Goal: Task Accomplishment & Management: Manage account settings

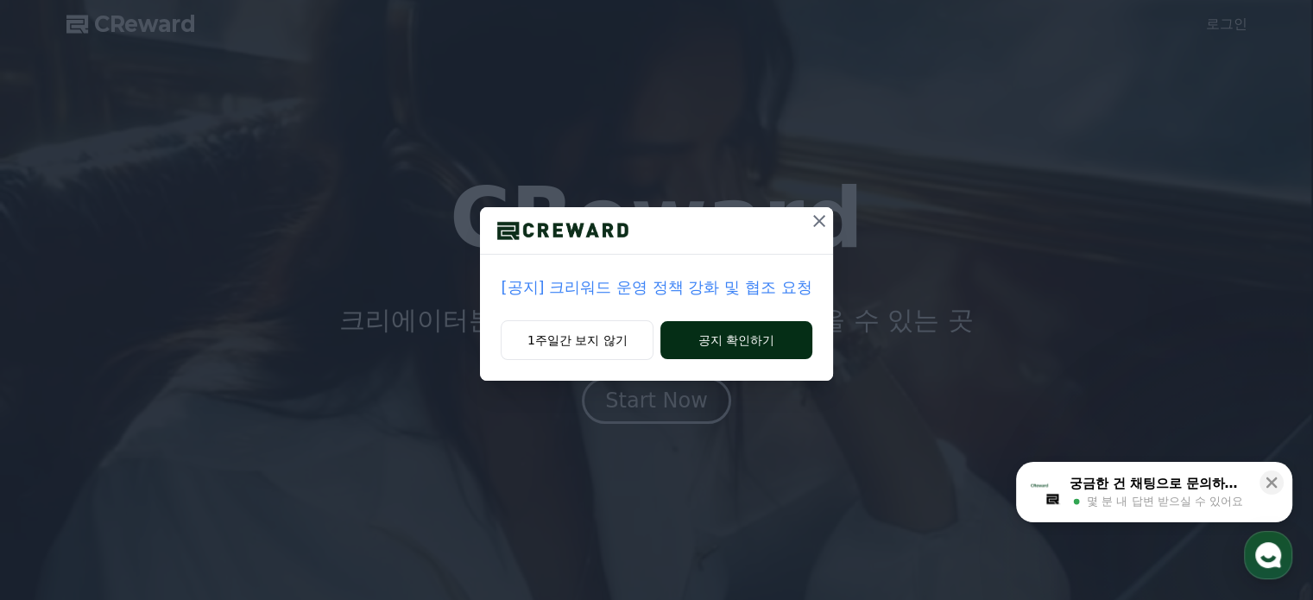
click at [752, 344] on button "공지 확인하기" at bounding box center [735, 340] width 151 height 38
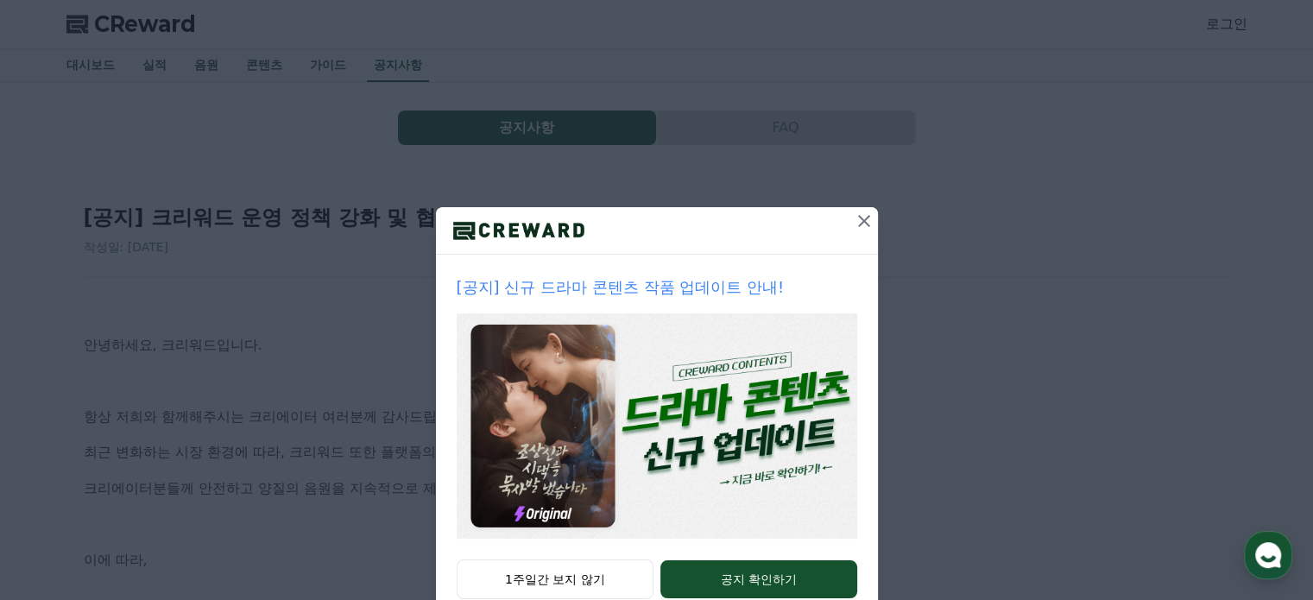
scroll to position [47, 0]
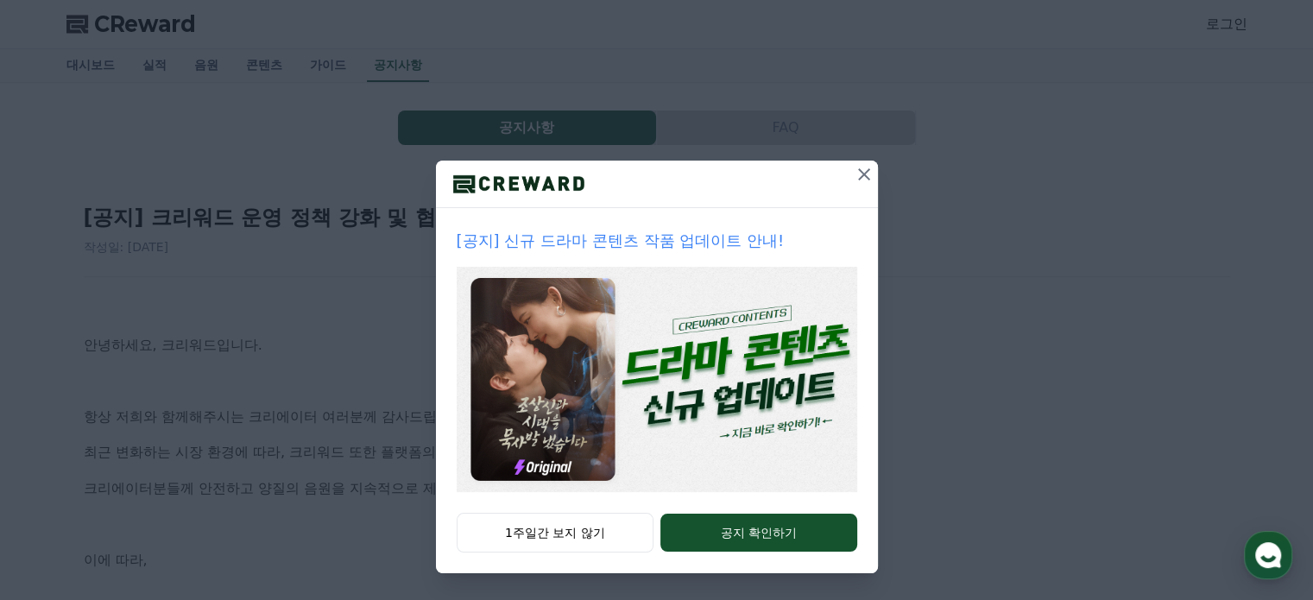
click at [856, 169] on icon at bounding box center [864, 174] width 21 height 21
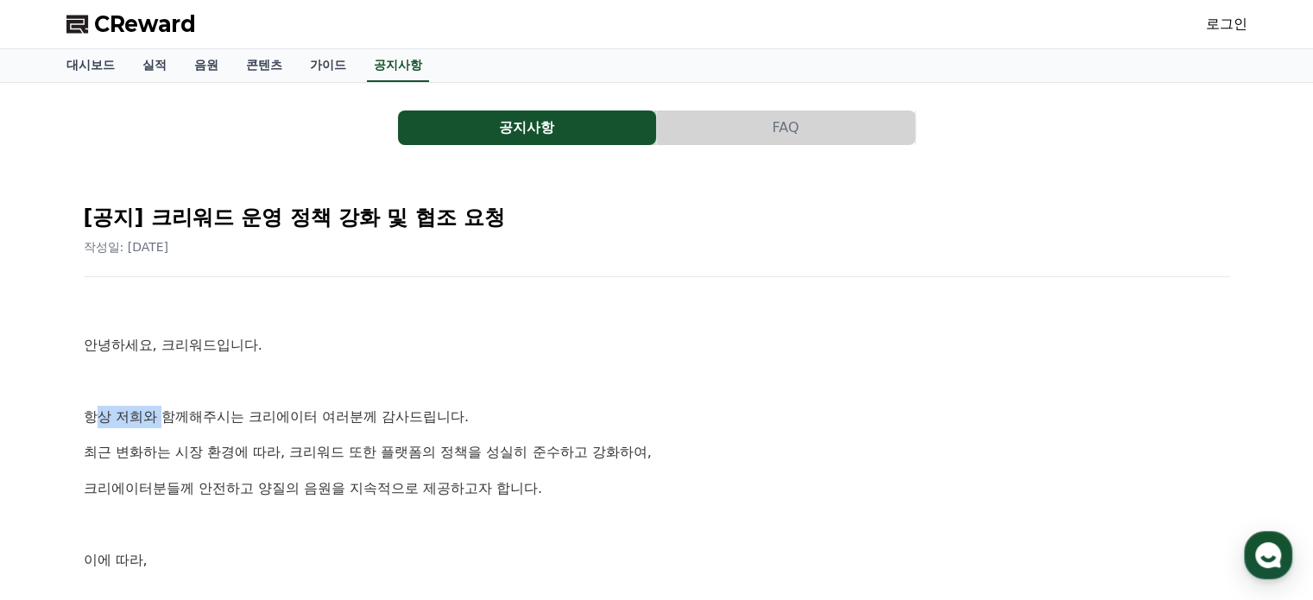
drag, startPoint x: 98, startPoint y: 422, endPoint x: 161, endPoint y: 420, distance: 63.1
click at [161, 420] on p "항상 저희와 함께해주시는 크리에이터 여러분께 감사드립니다." at bounding box center [657, 417] width 1147 height 22
drag, startPoint x: 180, startPoint y: 450, endPoint x: 299, endPoint y: 450, distance: 119.1
click at [299, 450] on p "최근 변화하는 시장 환경에 따라, 크리워드 또한 플랫폼의 정책을 성실히 준수하고 강화하여," at bounding box center [657, 452] width 1147 height 22
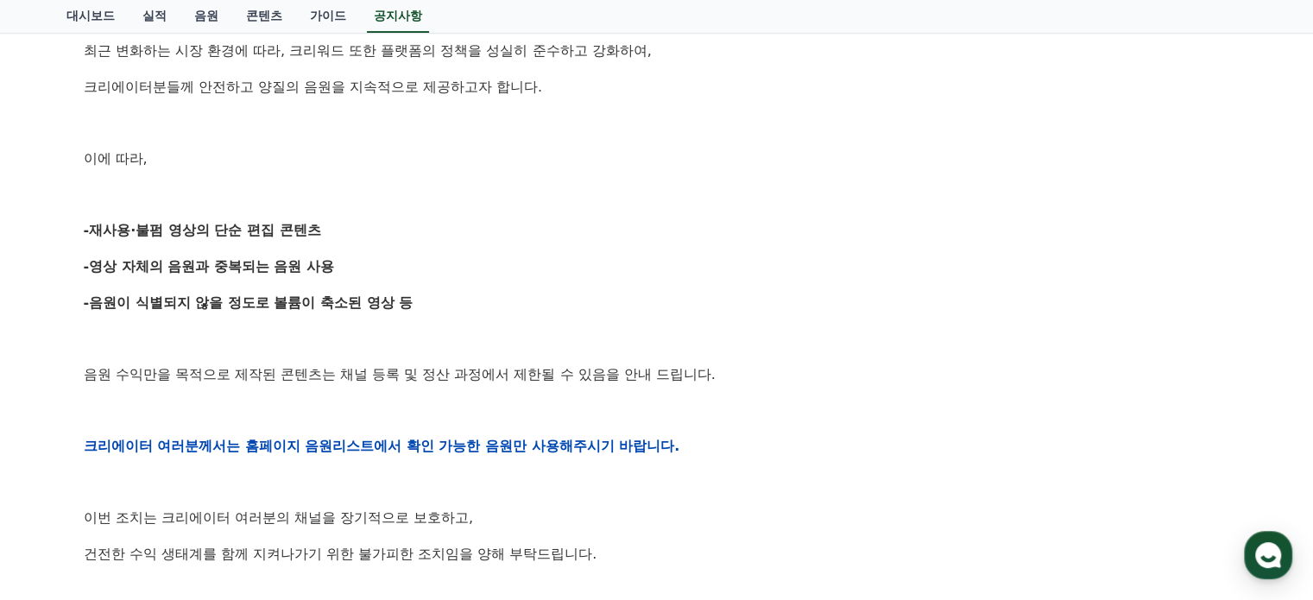
scroll to position [432, 0]
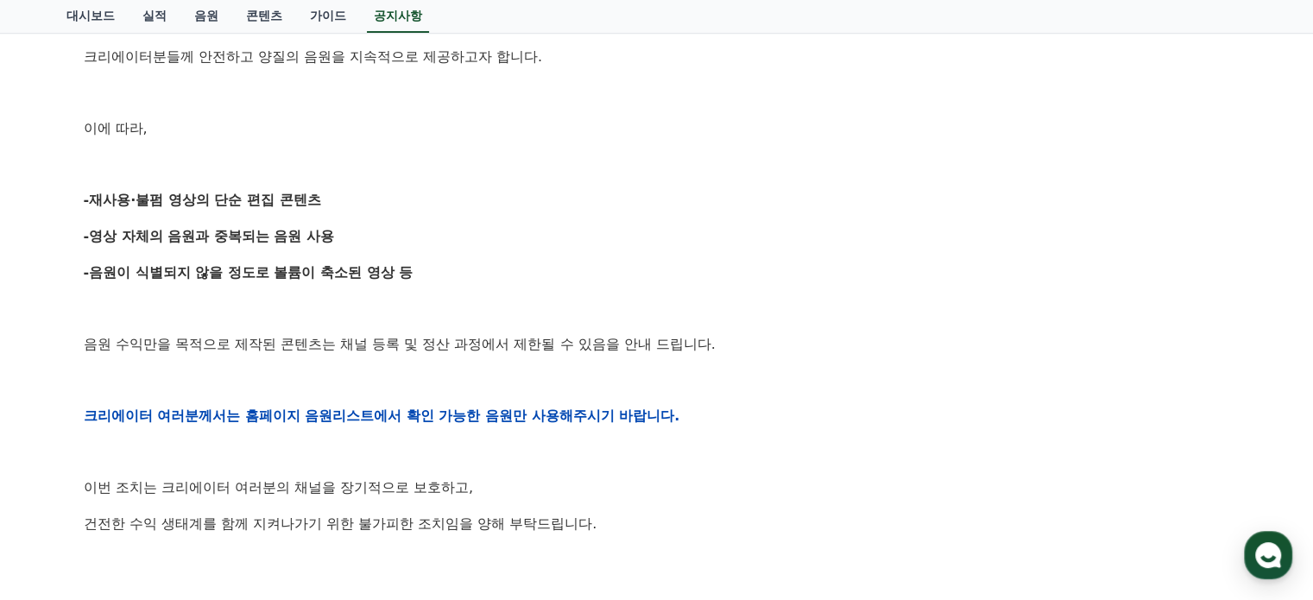
drag, startPoint x: 84, startPoint y: 234, endPoint x: 344, endPoint y: 224, distance: 260.9
click at [344, 225] on p "-영상 자체의 음원과 중복되는 음원 사용" at bounding box center [657, 236] width 1147 height 22
drag, startPoint x: 111, startPoint y: 275, endPoint x: 451, endPoint y: 270, distance: 339.3
click at [451, 270] on p "-음원이 식별되지 않을 정도로 볼륨이 축소된 영상 등" at bounding box center [657, 273] width 1147 height 22
click at [470, 265] on p "-음원이 식별되지 않을 정도로 볼륨이 축소된 영상 등" at bounding box center [657, 273] width 1147 height 22
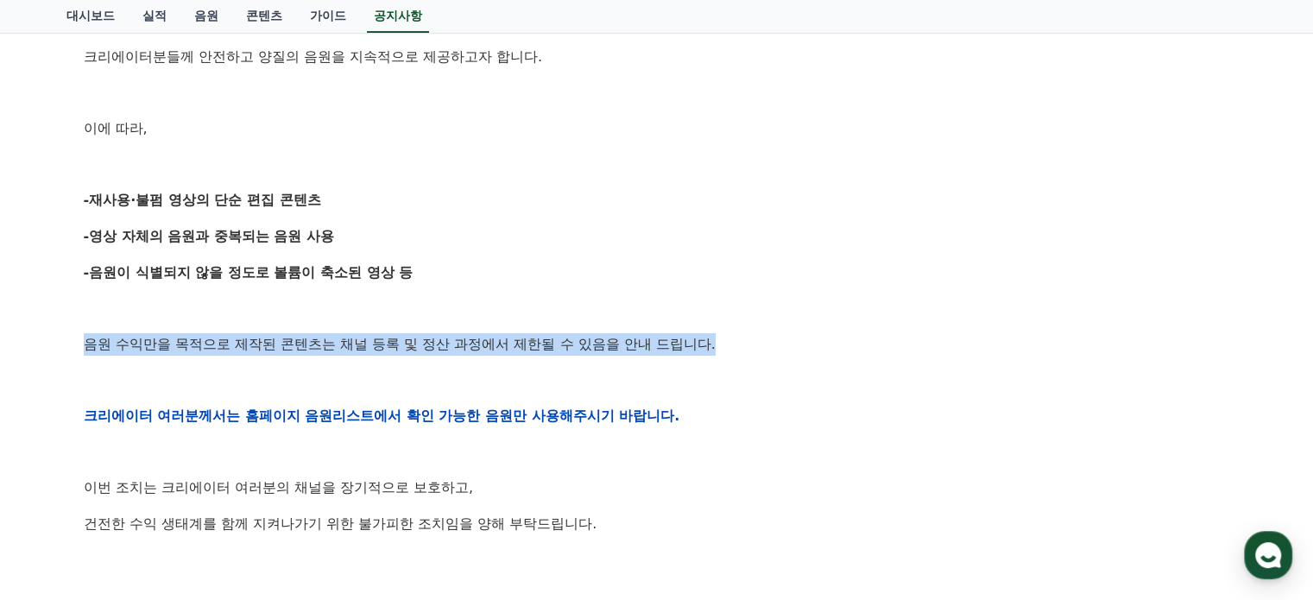
drag, startPoint x: 85, startPoint y: 338, endPoint x: 724, endPoint y: 389, distance: 641.8
click at [743, 349] on p "음원 수익만을 목적으로 제작된 콘텐츠는 채널 등록 및 정산 과정에서 제한될 수 있음을 안내 드립니다." at bounding box center [657, 344] width 1147 height 22
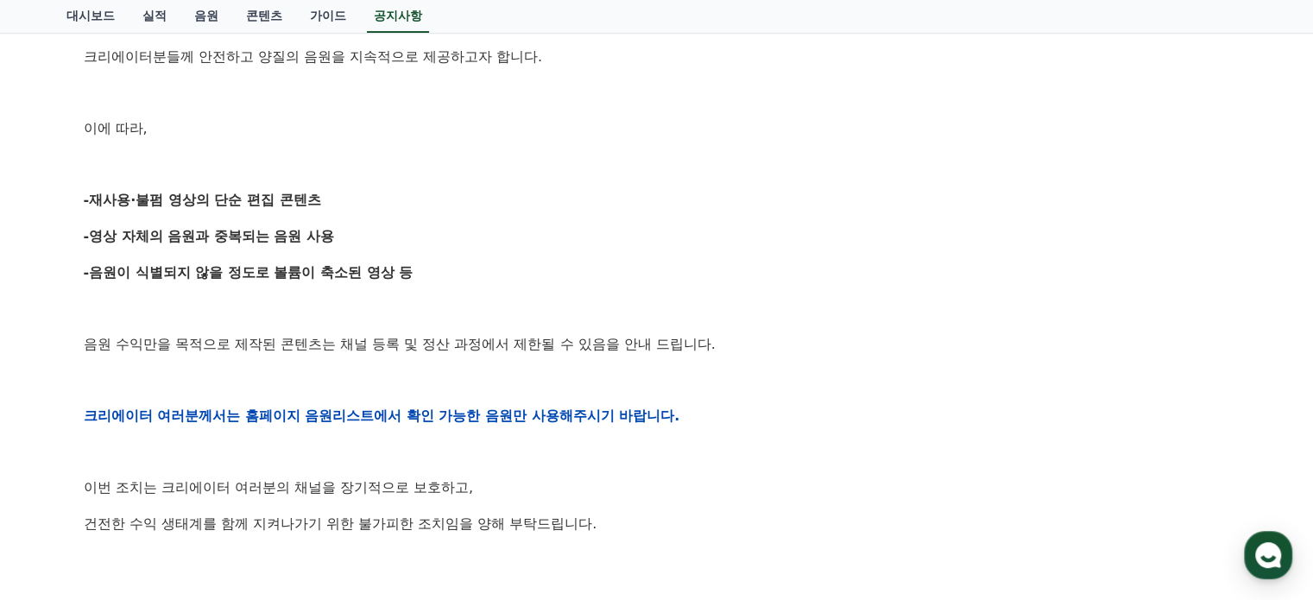
click at [717, 403] on div "안녕하세요, 크리워드입니다. 항상 저희와 함께해주시는 크리에이터 여러분께 감사드립니다. 최근 변화하는 시장 환경에 따라, 크리워드 또한 플랫폼…" at bounding box center [657, 415] width 1147 height 1099
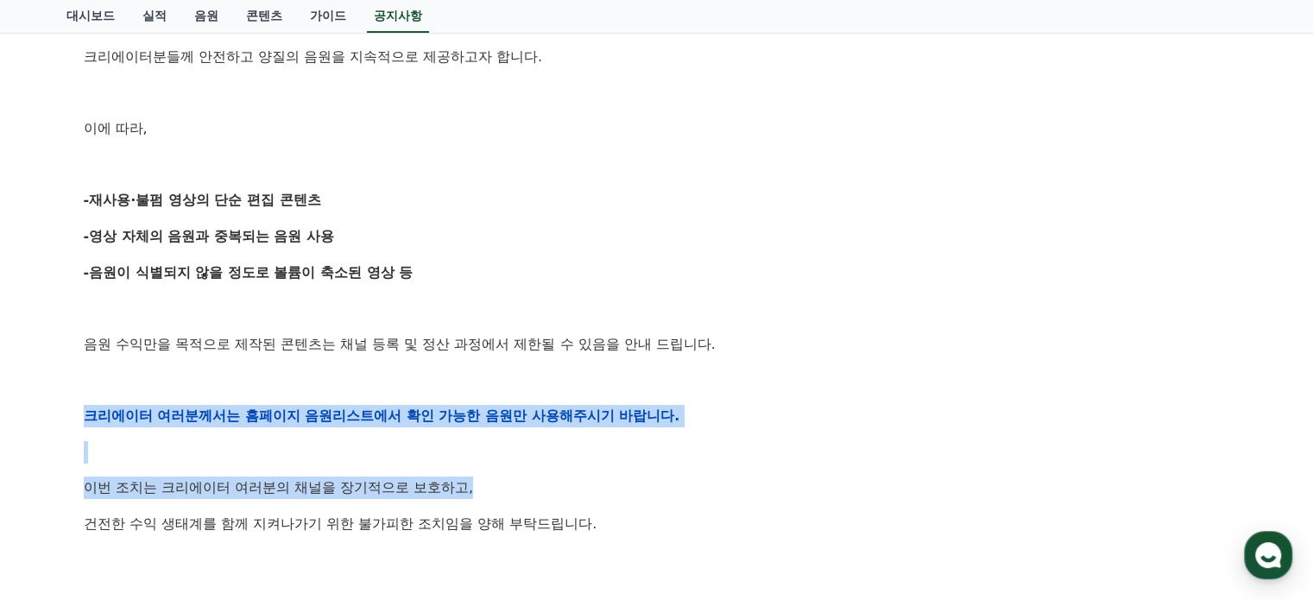
drag, startPoint x: 73, startPoint y: 411, endPoint x: 613, endPoint y: 480, distance: 544.0
click at [669, 493] on div "[공지] 크리워드 운영 정책 강화 및 협조 요청 작성일: 2025-09-15 안녕하세요, 크리워드입니다. 항상 저희와 함께해주시는 크리에이터 …" at bounding box center [656, 388] width 1167 height 1280
click at [601, 478] on p "이번 조치는 크리에이터 여러분의 채널을 장기적으로 보호하고," at bounding box center [657, 488] width 1147 height 22
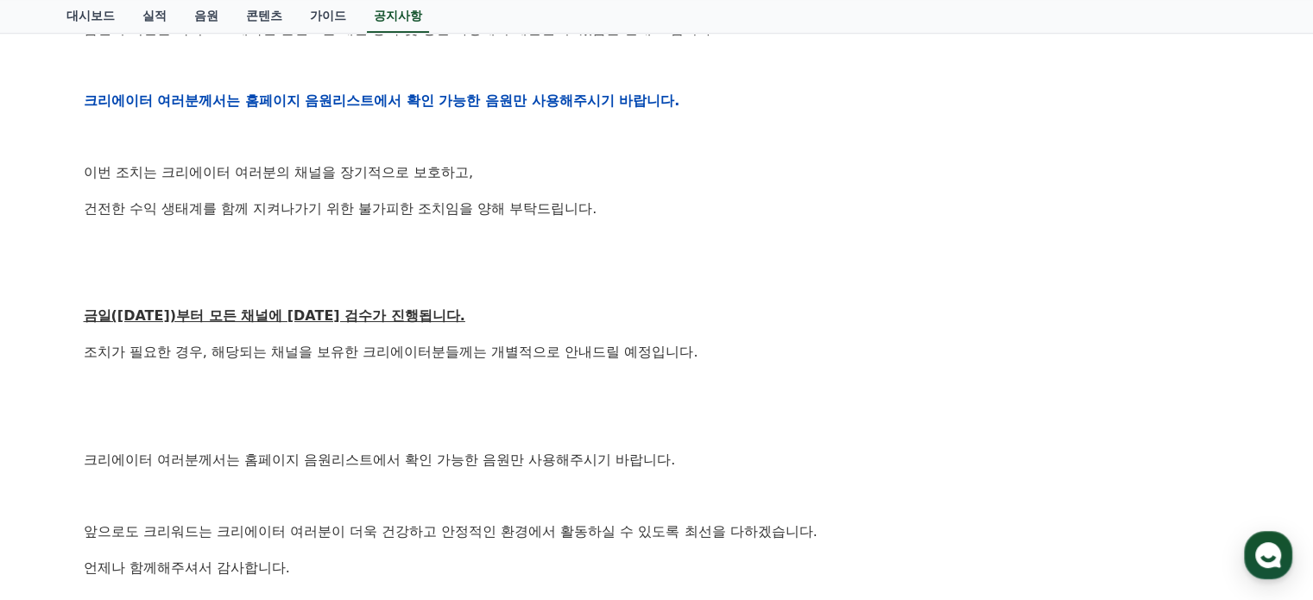
scroll to position [777, 0]
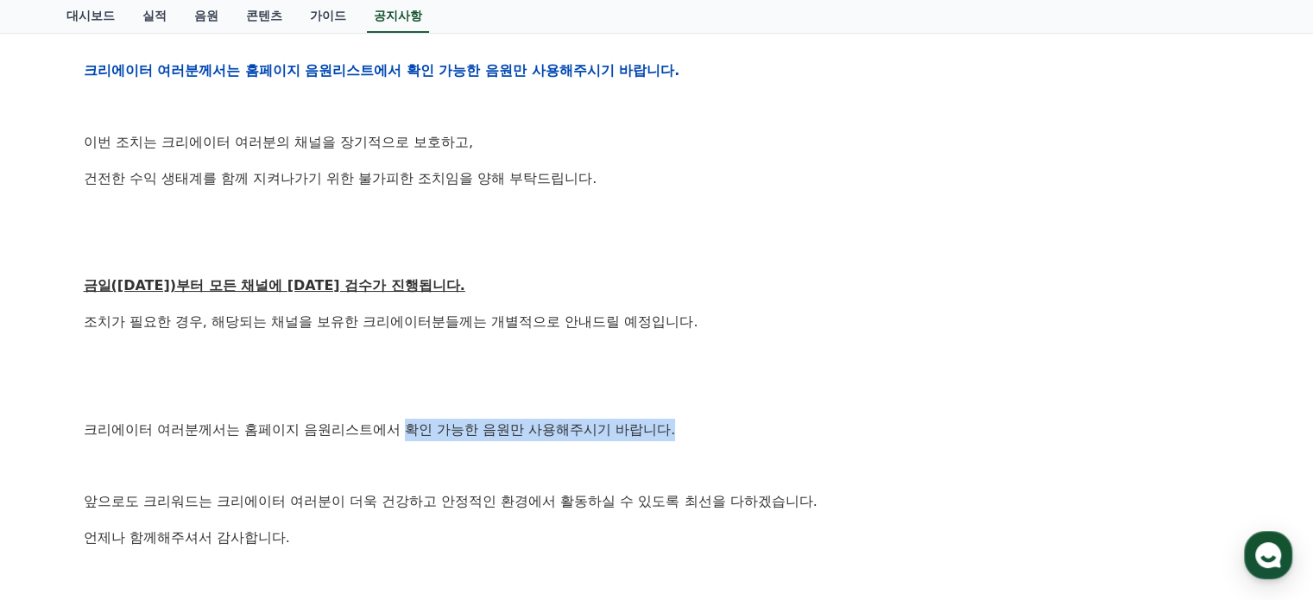
drag, startPoint x: 413, startPoint y: 425, endPoint x: 738, endPoint y: 426, distance: 325.5
click at [738, 426] on p "크리에이터 여러분께서는 홈페이지 음원리스트에서 확인 가능한 음원만 사용해주시기 바랍니다." at bounding box center [657, 430] width 1147 height 22
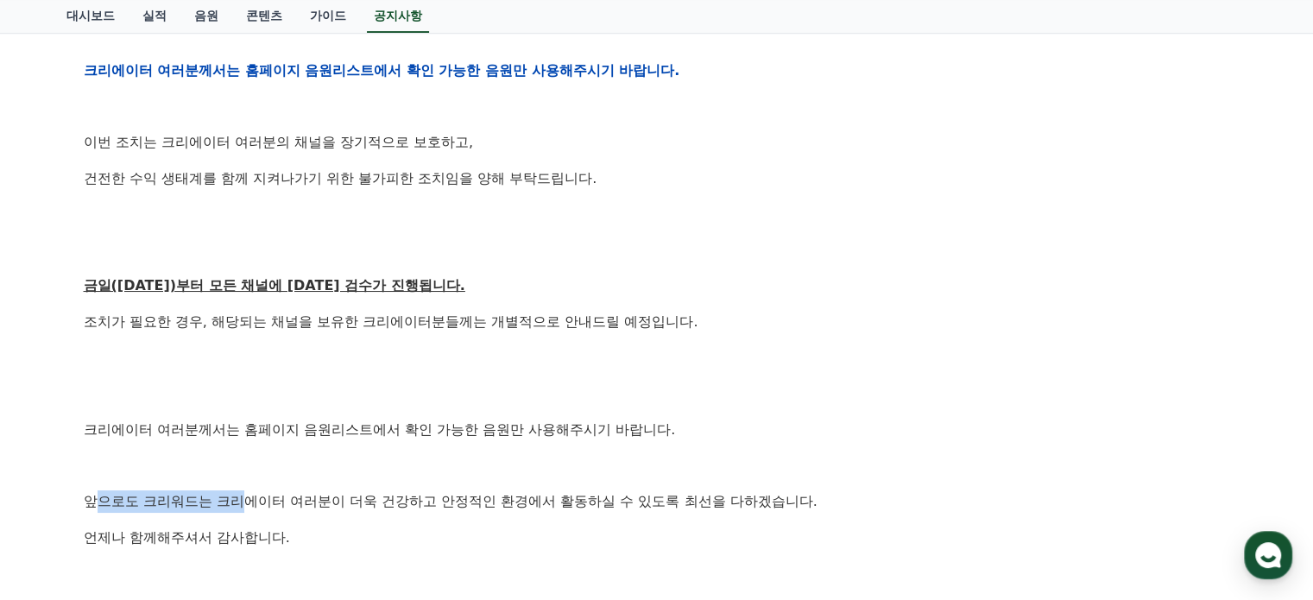
drag, startPoint x: 99, startPoint y: 489, endPoint x: 247, endPoint y: 496, distance: 147.8
click at [247, 496] on div "안녕하세요, 크리워드입니다. 항상 저희와 함께해주시는 크리에이터 여러분께 감사드립니다. 최근 변화하는 시장 환경에 따라, 크리워드 또한 플랫폼…" at bounding box center [657, 70] width 1147 height 1099
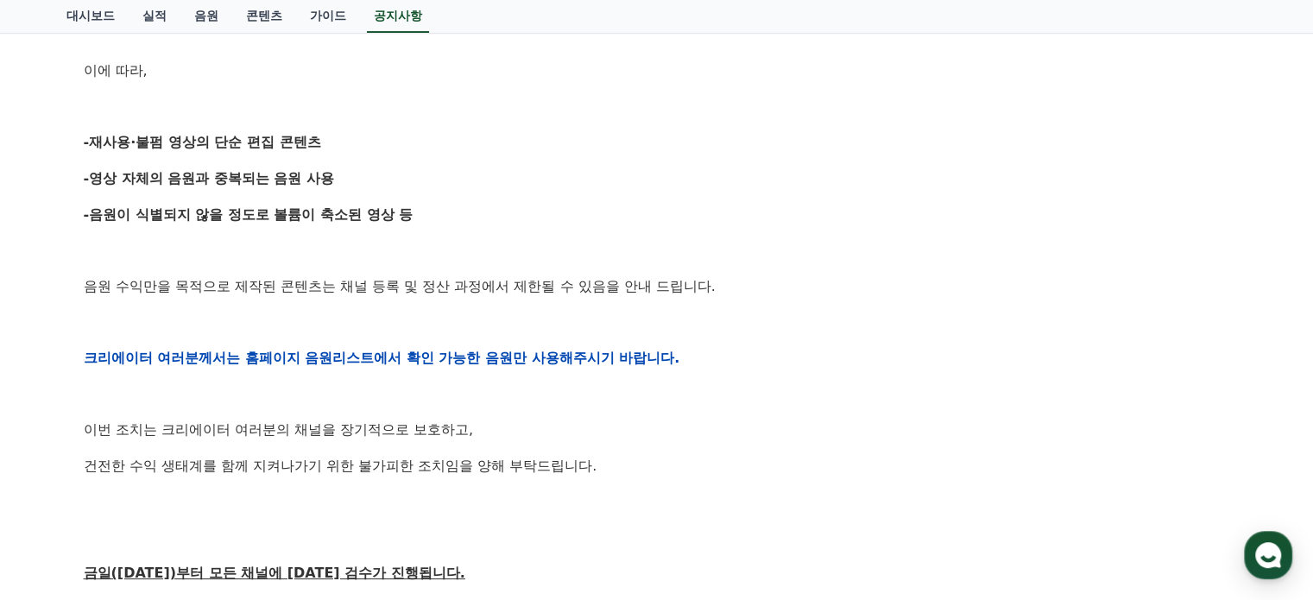
scroll to position [0, 0]
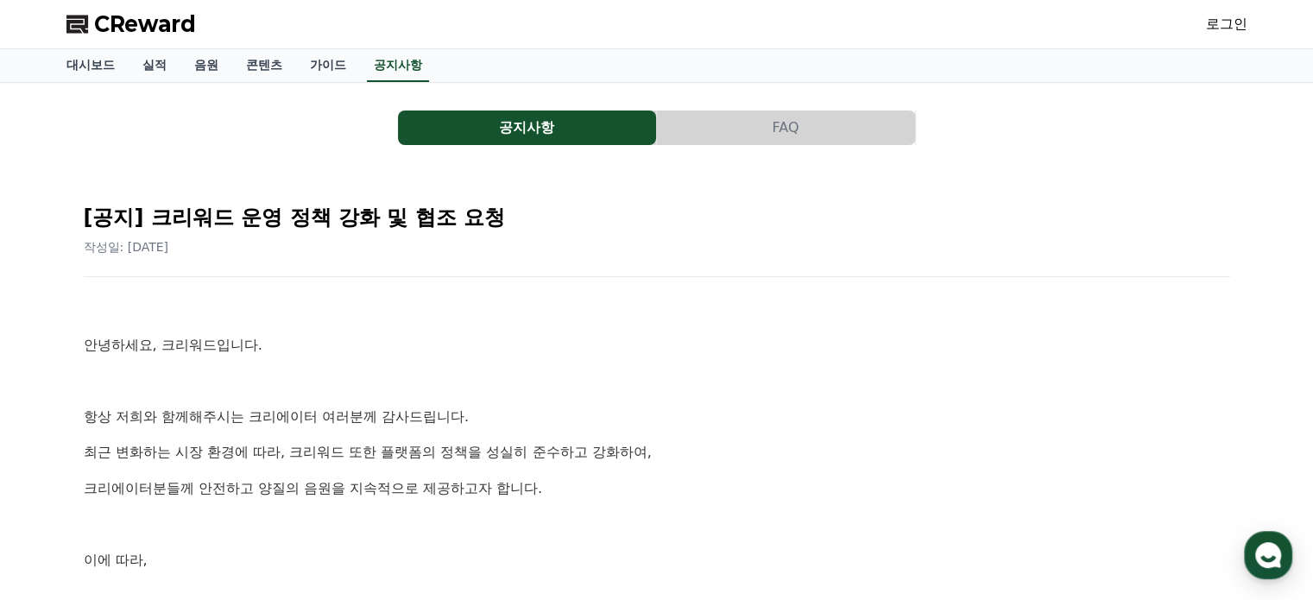
click at [1226, 18] on link "로그인" at bounding box center [1226, 24] width 41 height 21
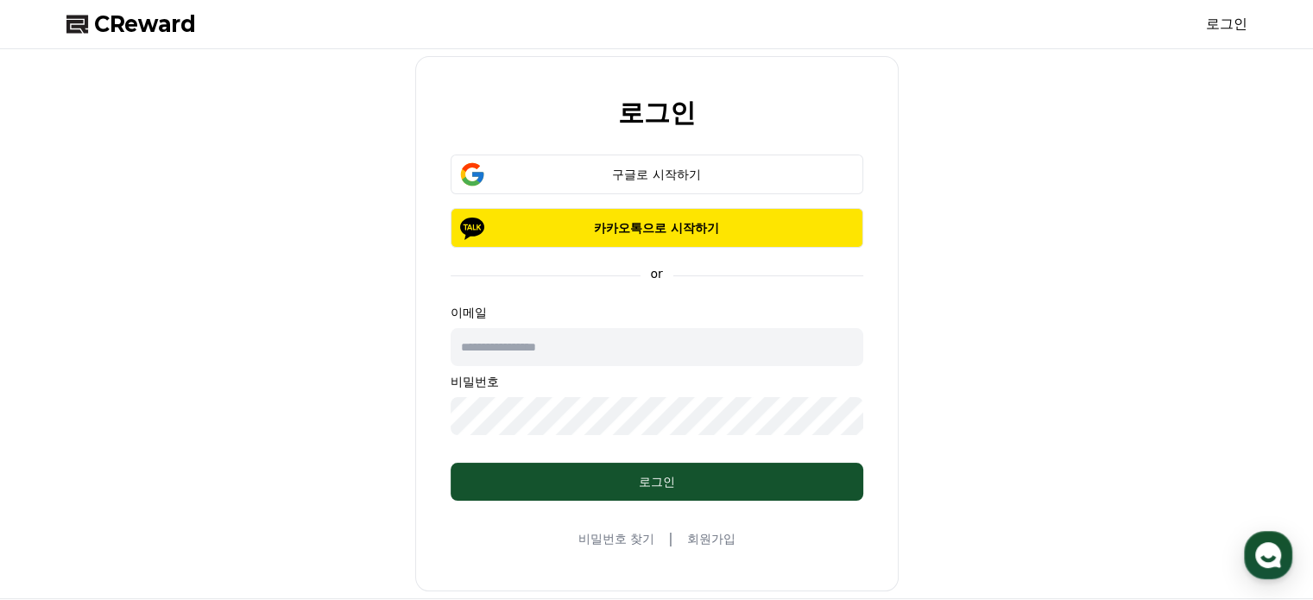
click at [724, 553] on div "로그인 구글로 시작하기 카카오톡으로 시작하기 or 이메일 비밀번호 로그인 비밀번호 찾기 | 회원가입" at bounding box center [656, 323] width 483 height 535
click at [735, 534] on div "로그인 구글로 시작하기 카카오톡으로 시작하기 or 이메일 비밀번호 로그인 비밀번호 찾기 | 회원가입" at bounding box center [656, 323] width 483 height 535
click at [727, 537] on link "회원가입" at bounding box center [710, 538] width 48 height 17
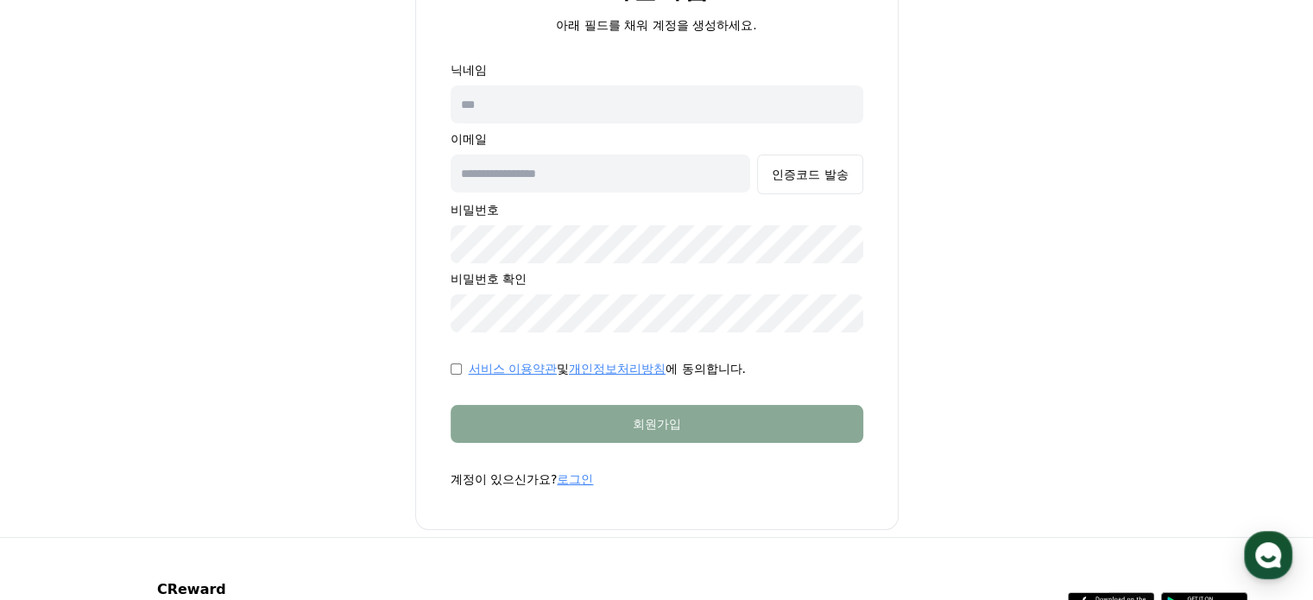
scroll to position [86, 0]
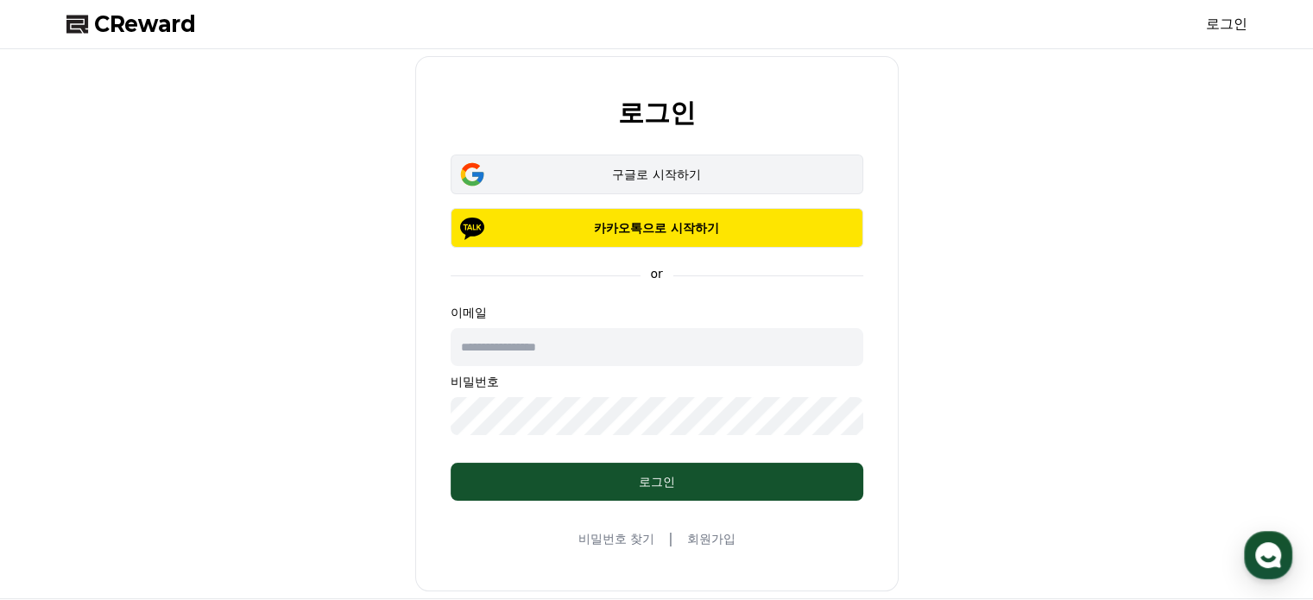
click at [559, 174] on div "구글로 시작하기" at bounding box center [657, 174] width 363 height 17
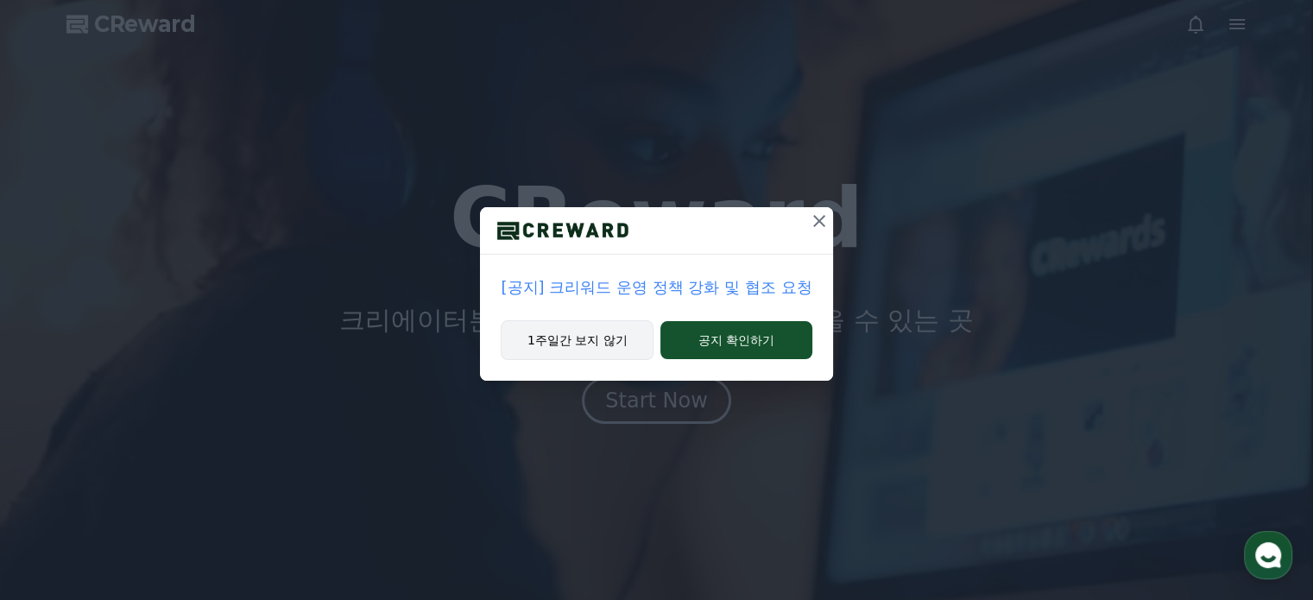
click at [564, 336] on button "1주일간 보지 않기" at bounding box center [577, 340] width 153 height 40
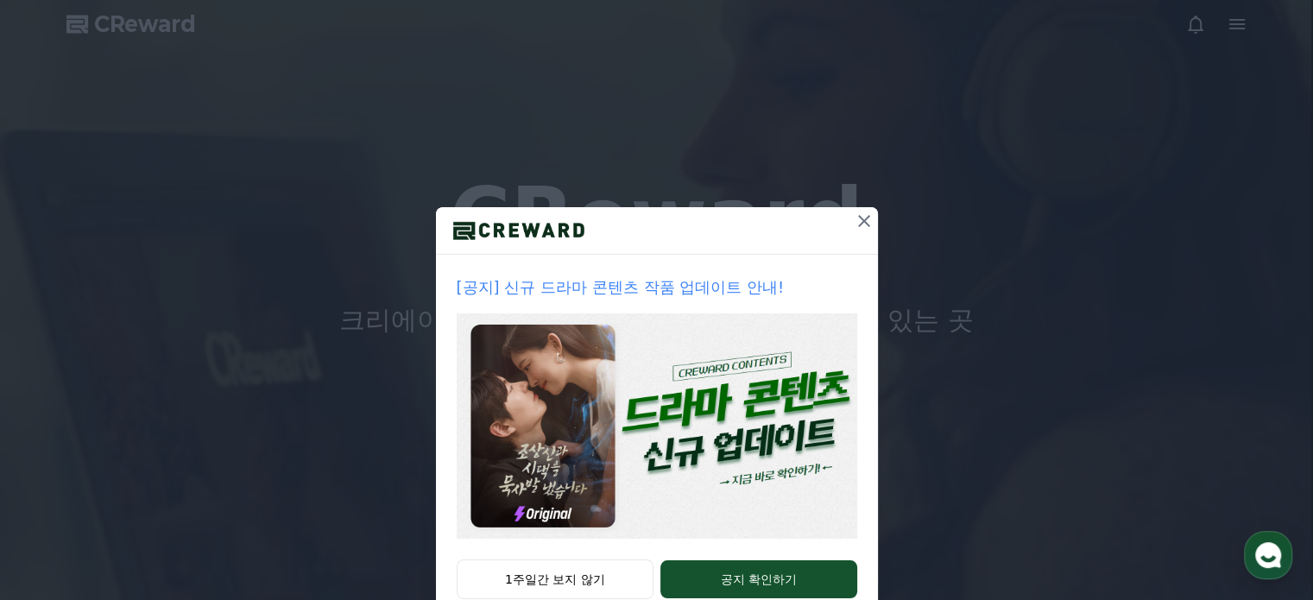
click at [854, 215] on icon at bounding box center [864, 221] width 21 height 21
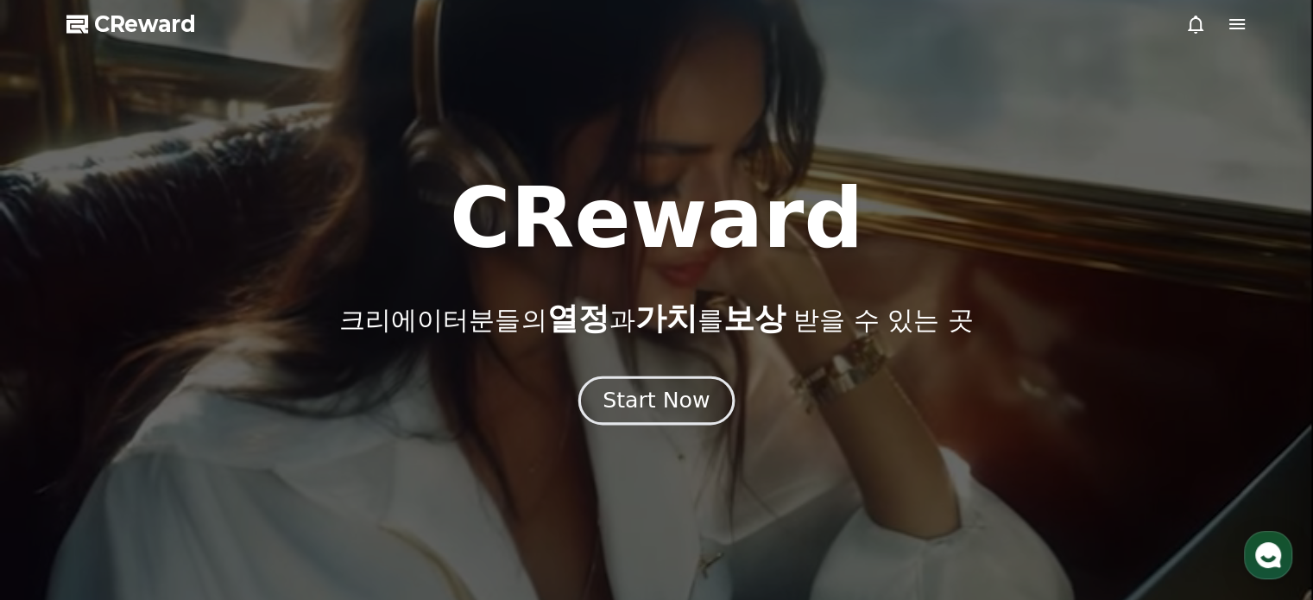
click at [635, 391] on div "Start Now" at bounding box center [656, 400] width 107 height 29
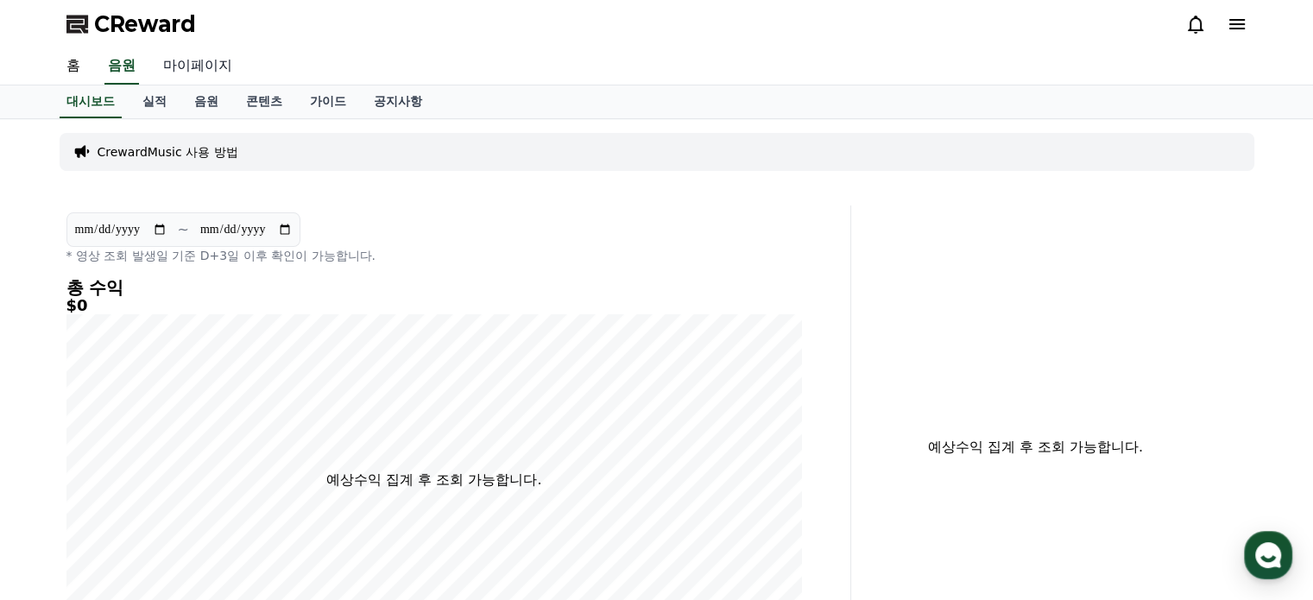
click at [186, 62] on link "마이페이지" at bounding box center [197, 66] width 97 height 36
select select "**********"
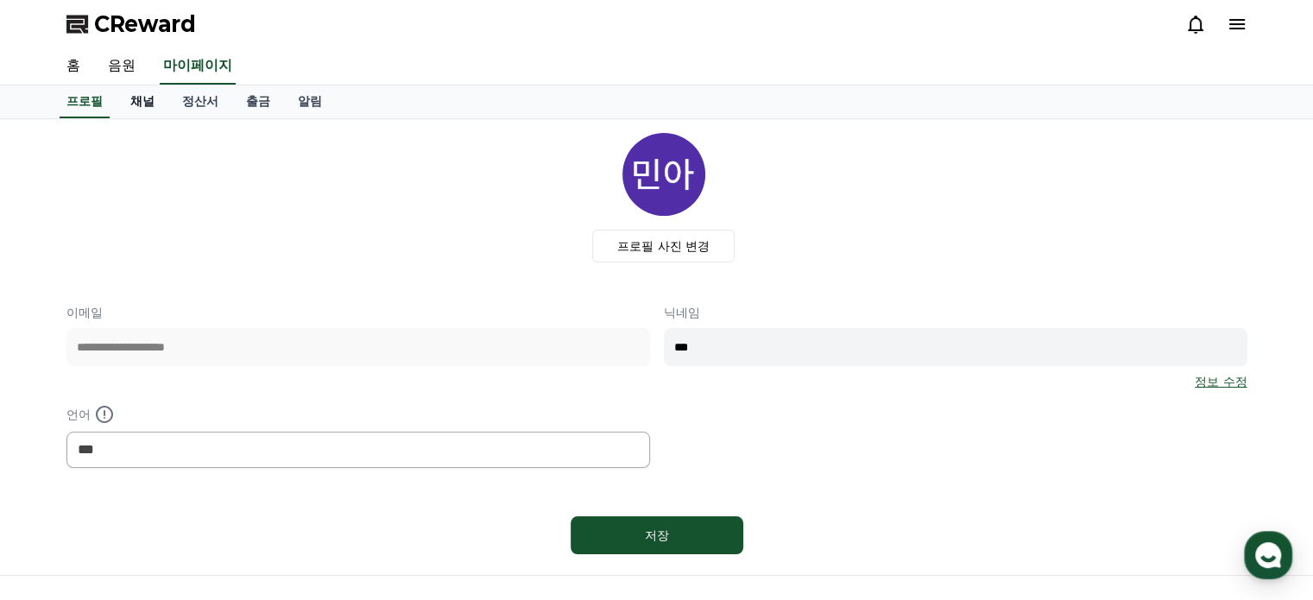
click at [142, 100] on link "채널" at bounding box center [143, 101] width 52 height 33
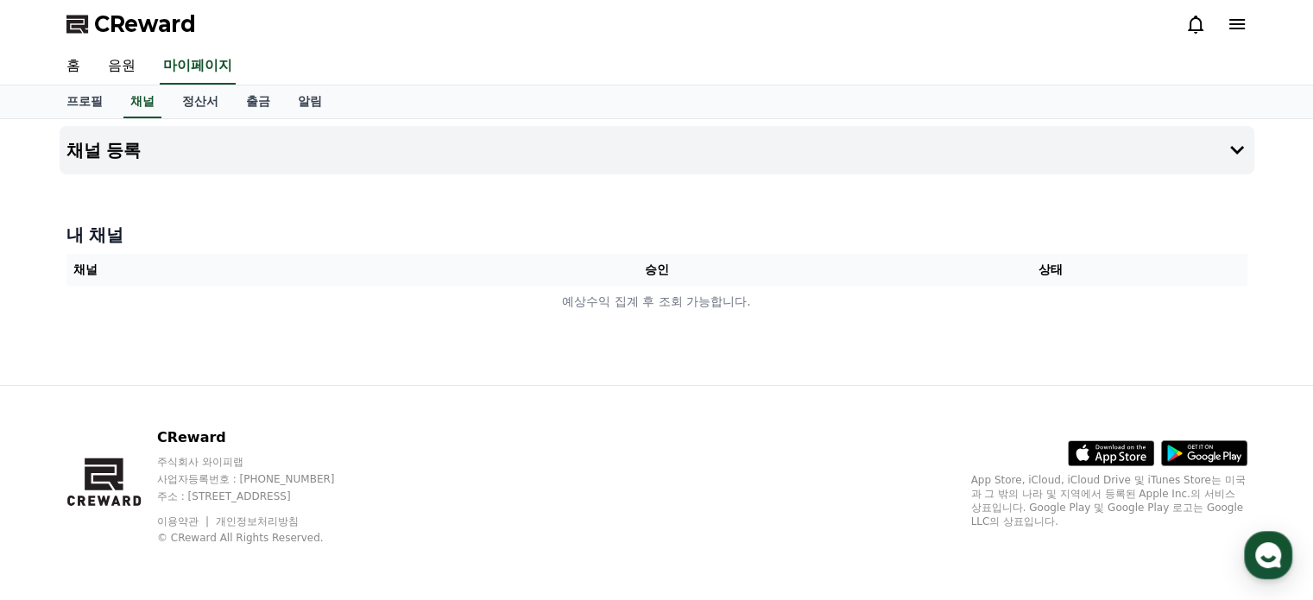
click at [1234, 23] on icon at bounding box center [1237, 24] width 16 height 10
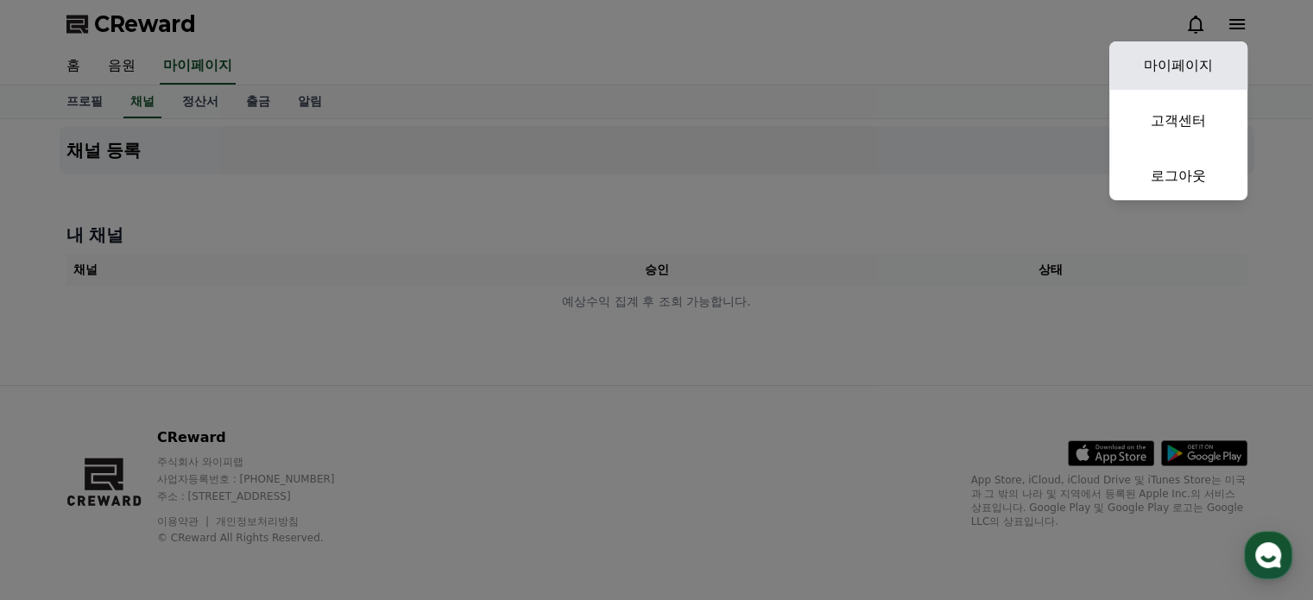
click at [1197, 58] on link "마이페이지" at bounding box center [1178, 65] width 138 height 48
select select "**********"
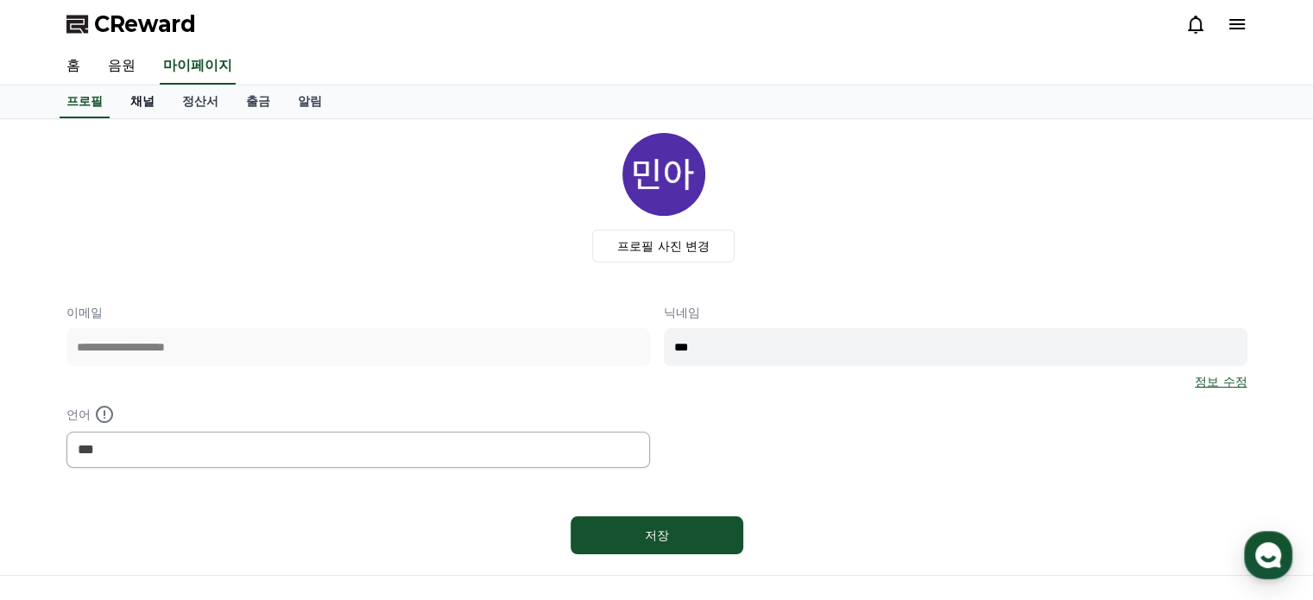
click at [134, 110] on link "채널" at bounding box center [143, 101] width 52 height 33
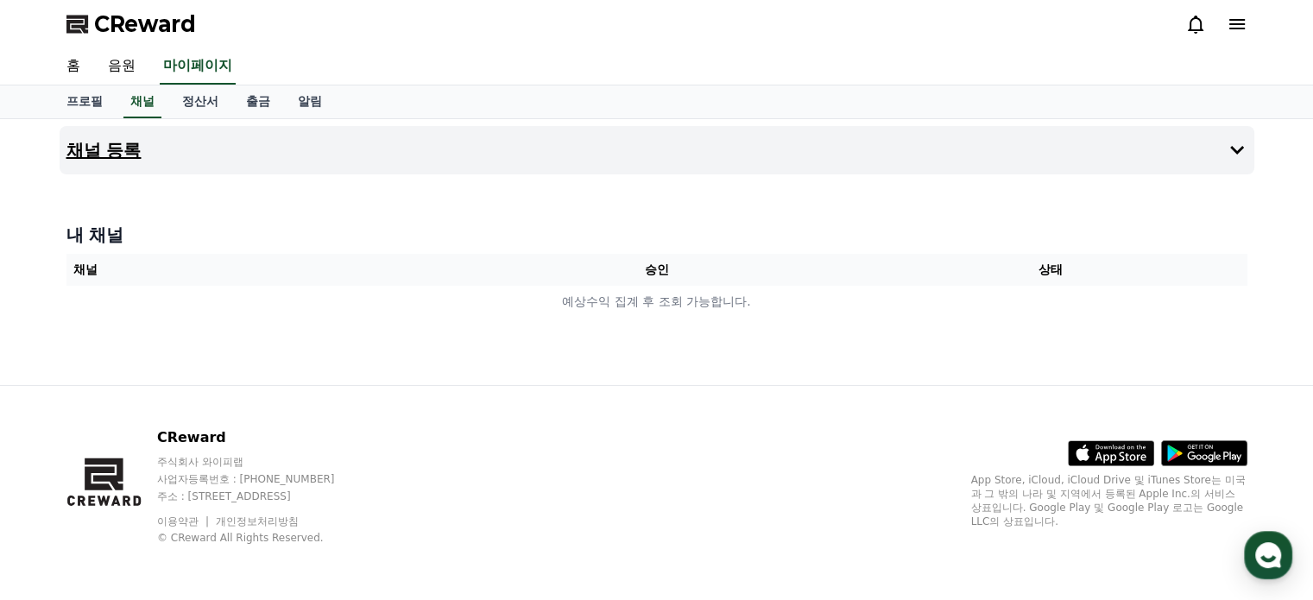
click at [121, 153] on h4 "채널 등록" at bounding box center [103, 150] width 75 height 19
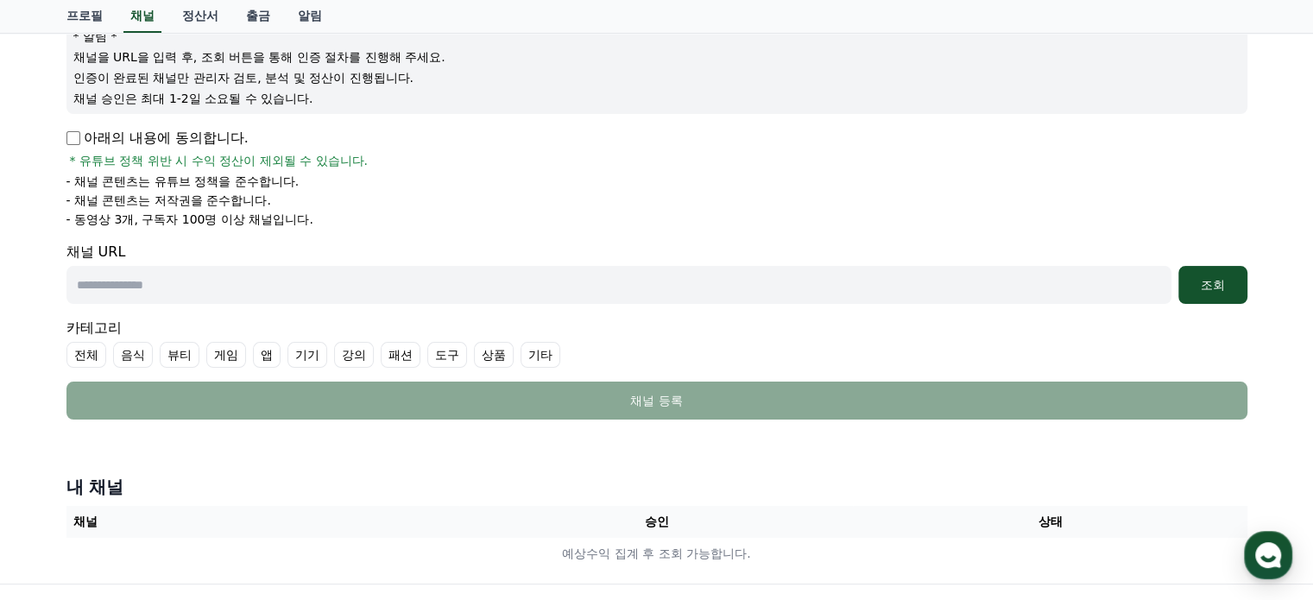
scroll to position [259, 0]
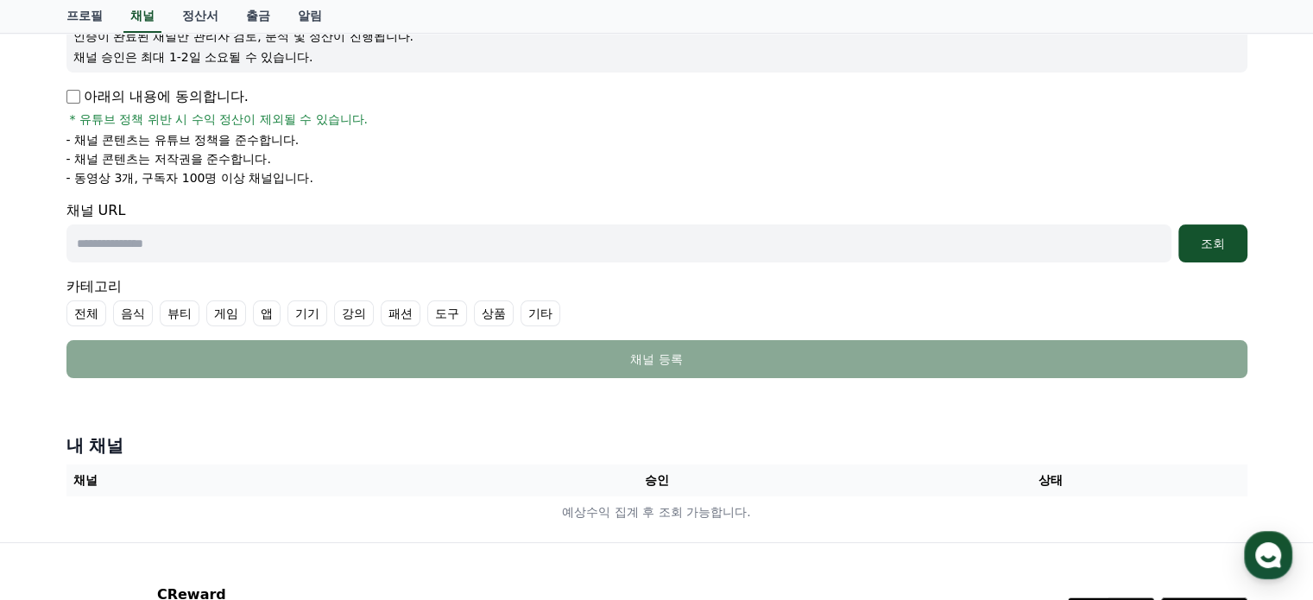
click at [91, 237] on input "text" at bounding box center [618, 243] width 1105 height 38
paste input "**********"
type input "**********"
click at [1219, 248] on div "조회" at bounding box center [1212, 243] width 55 height 17
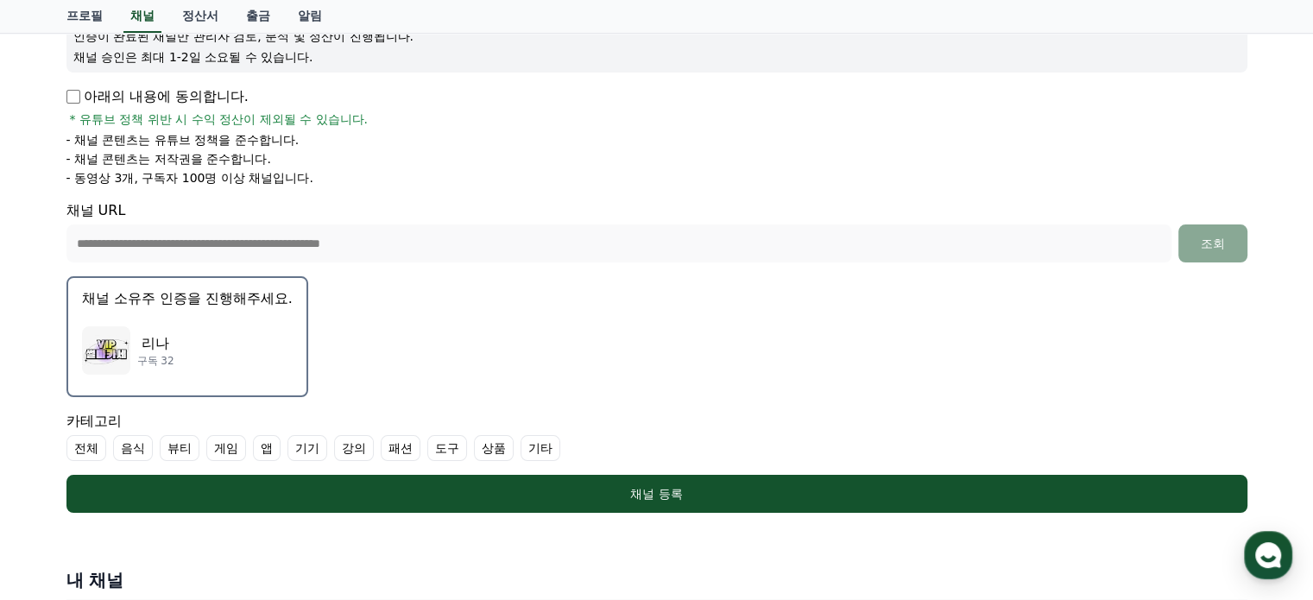
click at [164, 313] on button "채널 소유주 인증을 진행해주세요. 리나 구독 32" at bounding box center [187, 336] width 242 height 121
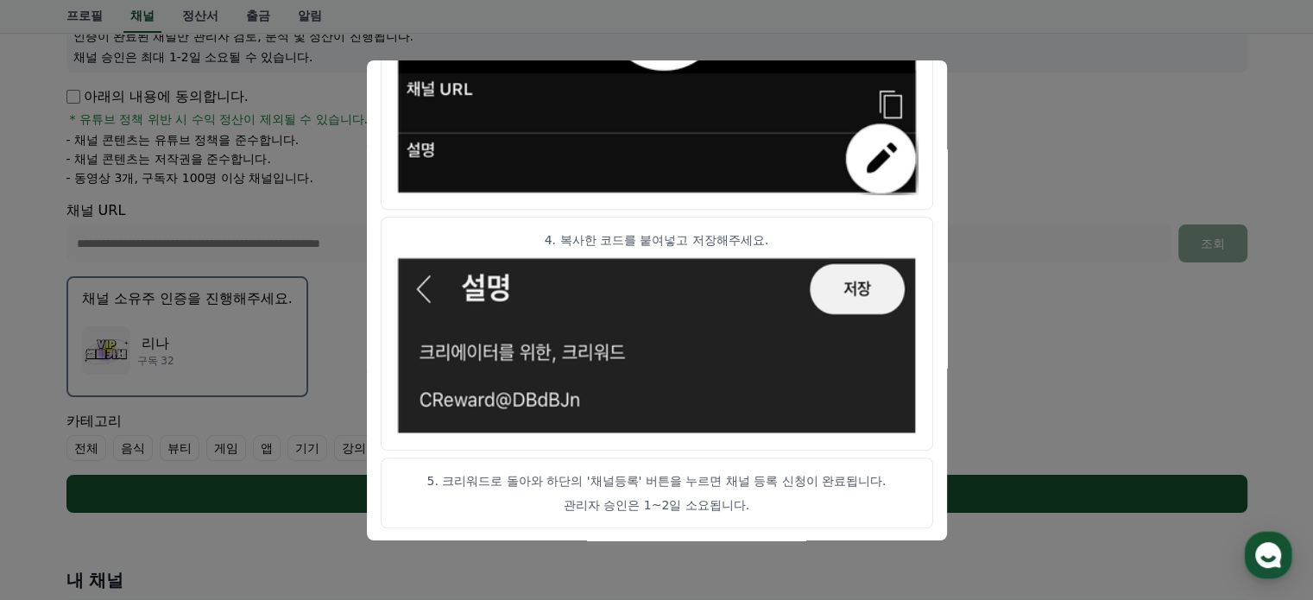
scroll to position [548, 0]
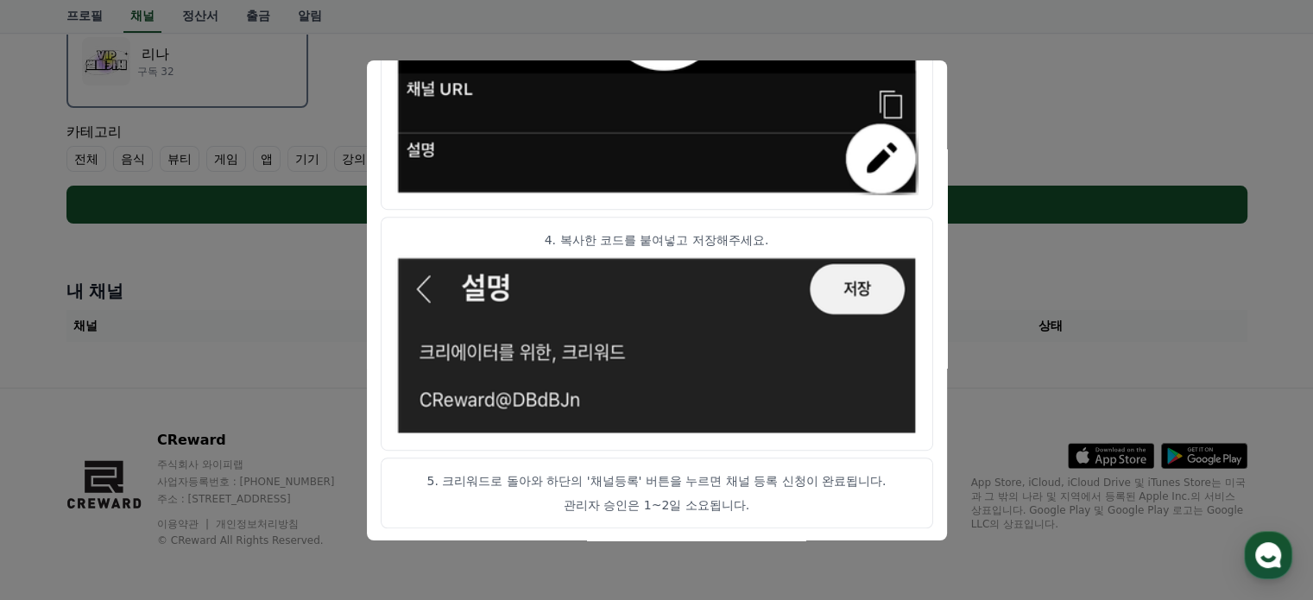
click at [1181, 300] on button "close modal" at bounding box center [656, 300] width 1313 height 600
